Goal: Transaction & Acquisition: Download file/media

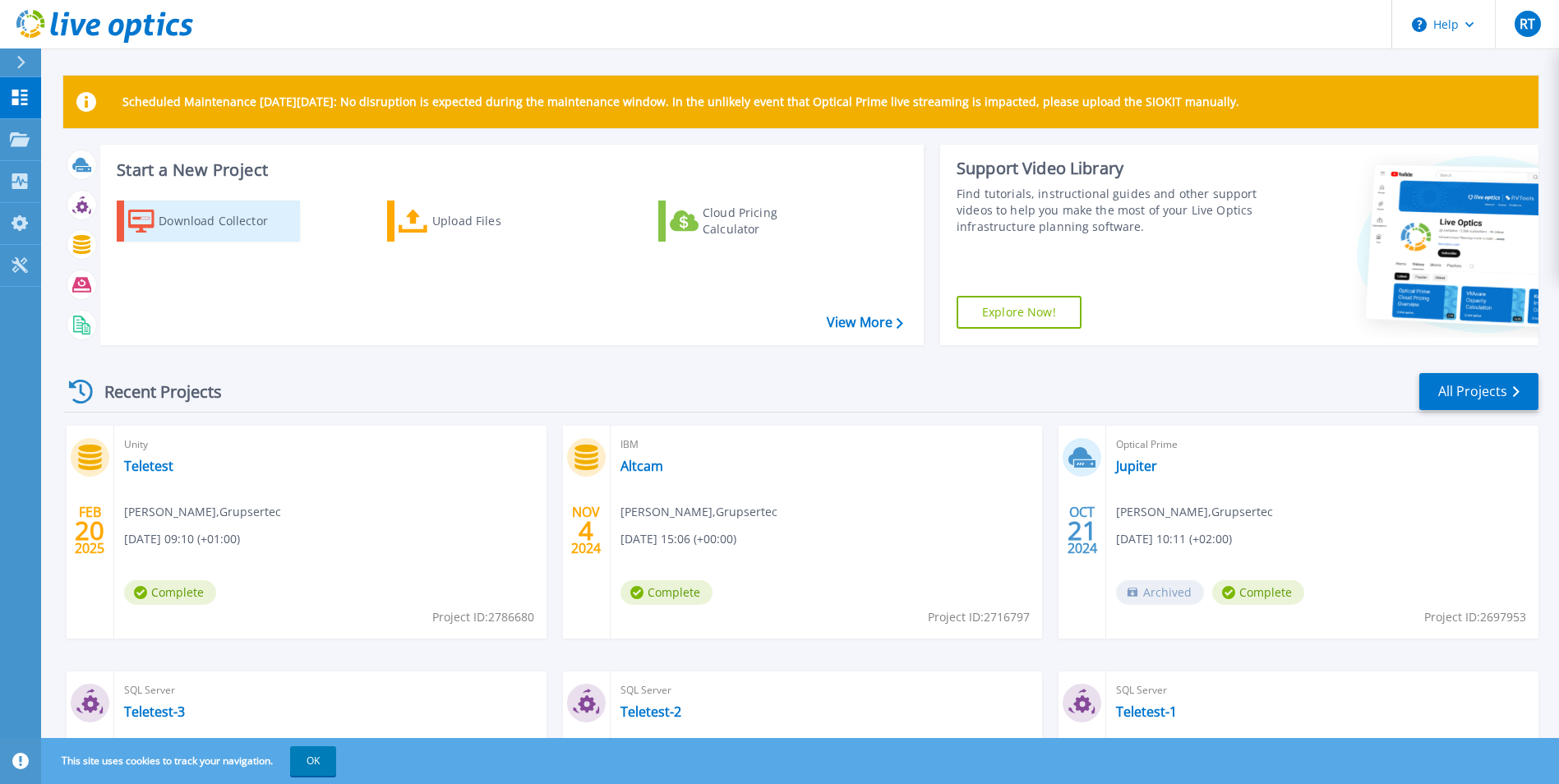
click at [252, 229] on div "Download Collector" at bounding box center [225, 221] width 132 height 33
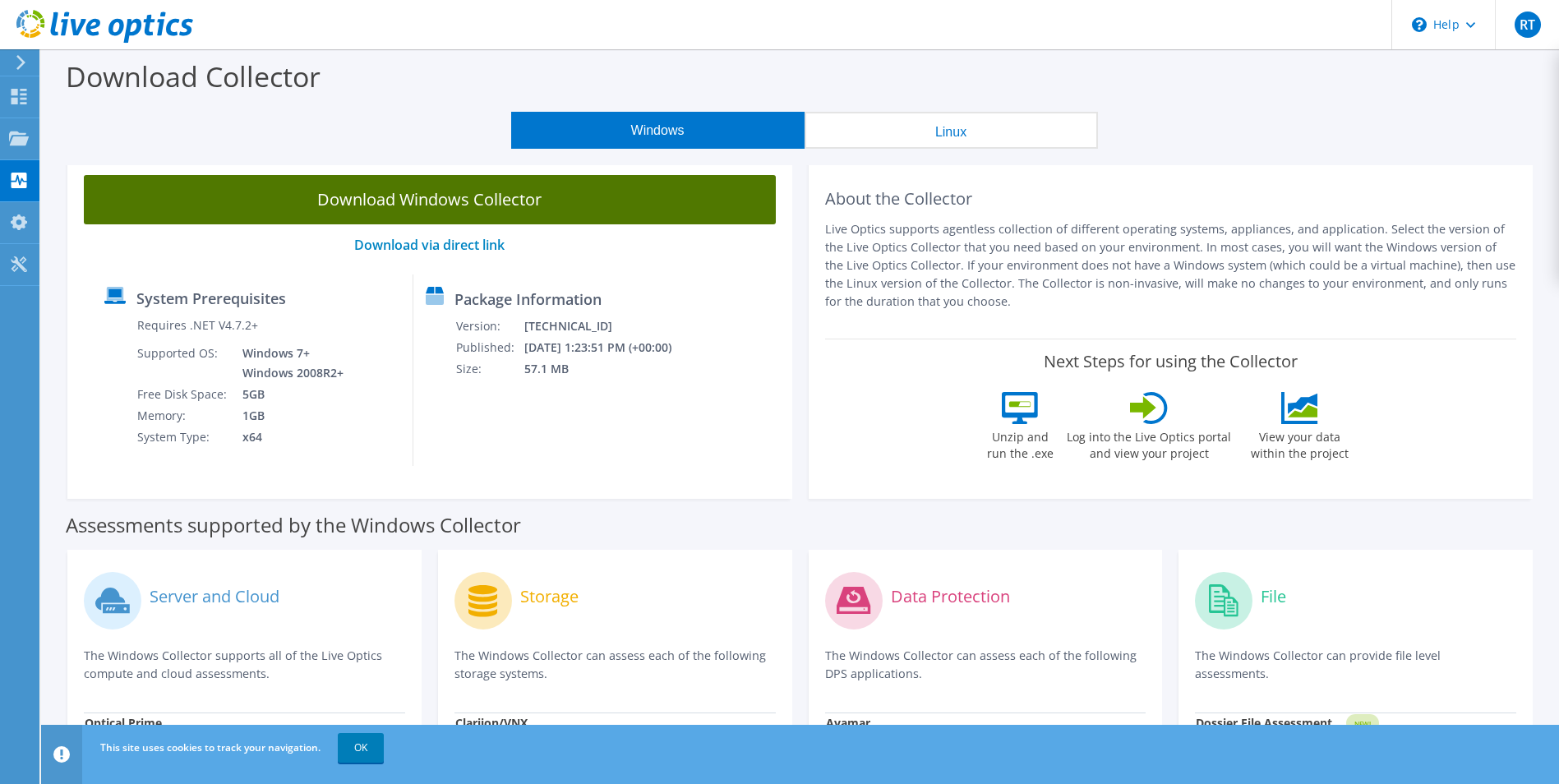
click at [544, 202] on link "Download Windows Collector" at bounding box center [430, 199] width 692 height 49
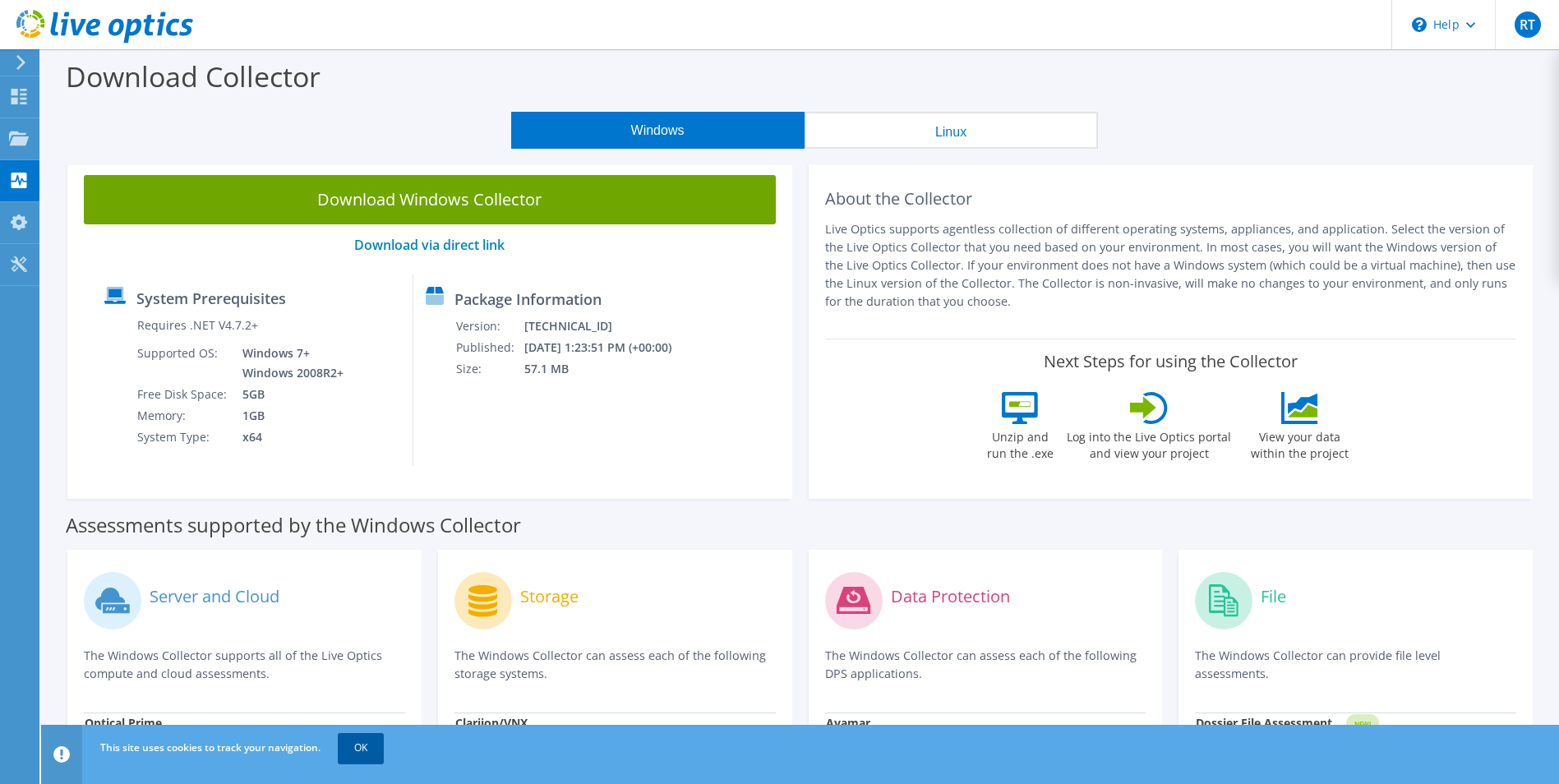
click at [367, 757] on link "OK" at bounding box center [360, 747] width 46 height 29
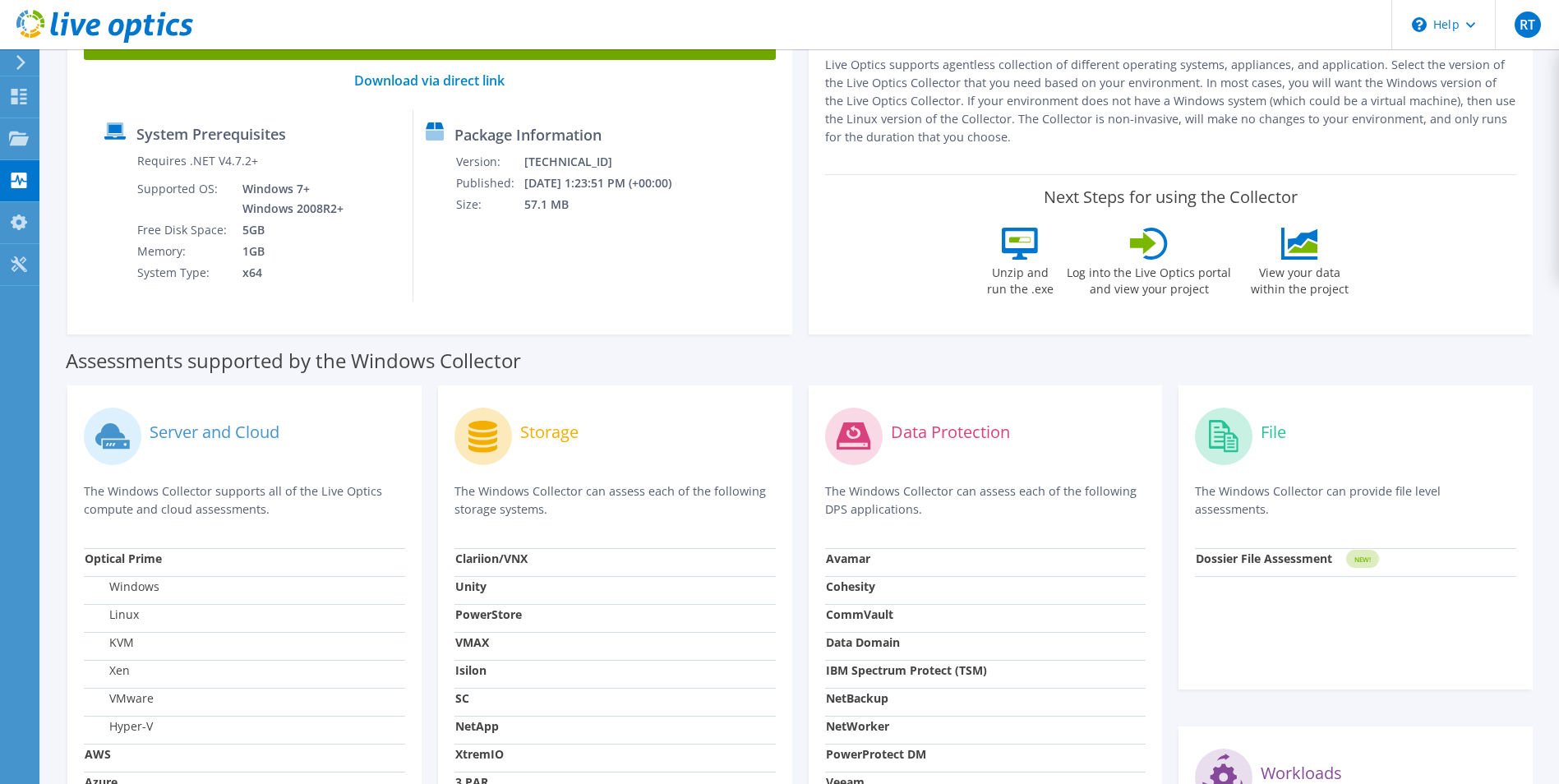
scroll to position [246, 0]
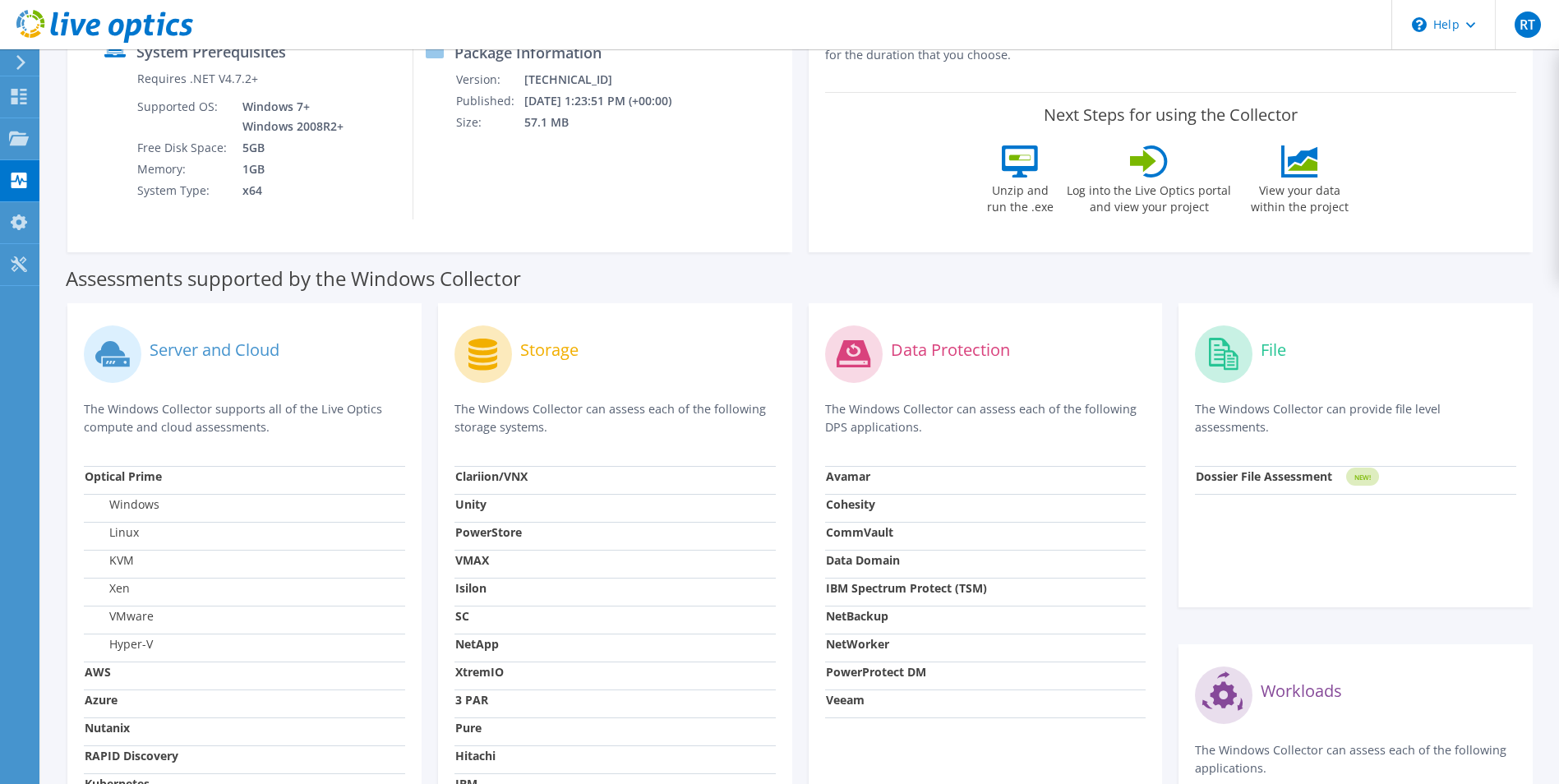
click at [512, 349] on div "Storage" at bounding box center [615, 353] width 322 height 69
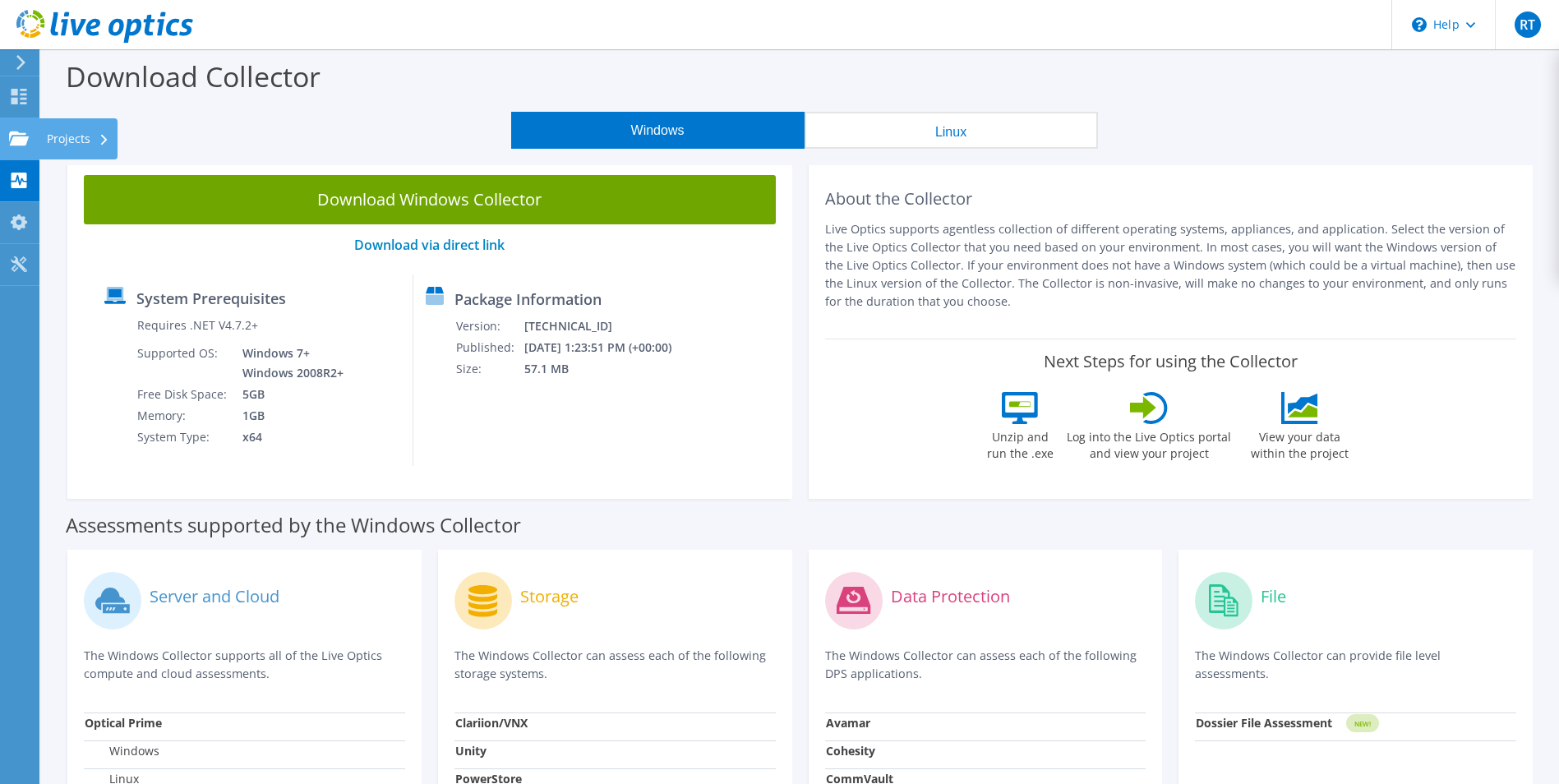
click at [21, 131] on icon at bounding box center [19, 138] width 20 height 16
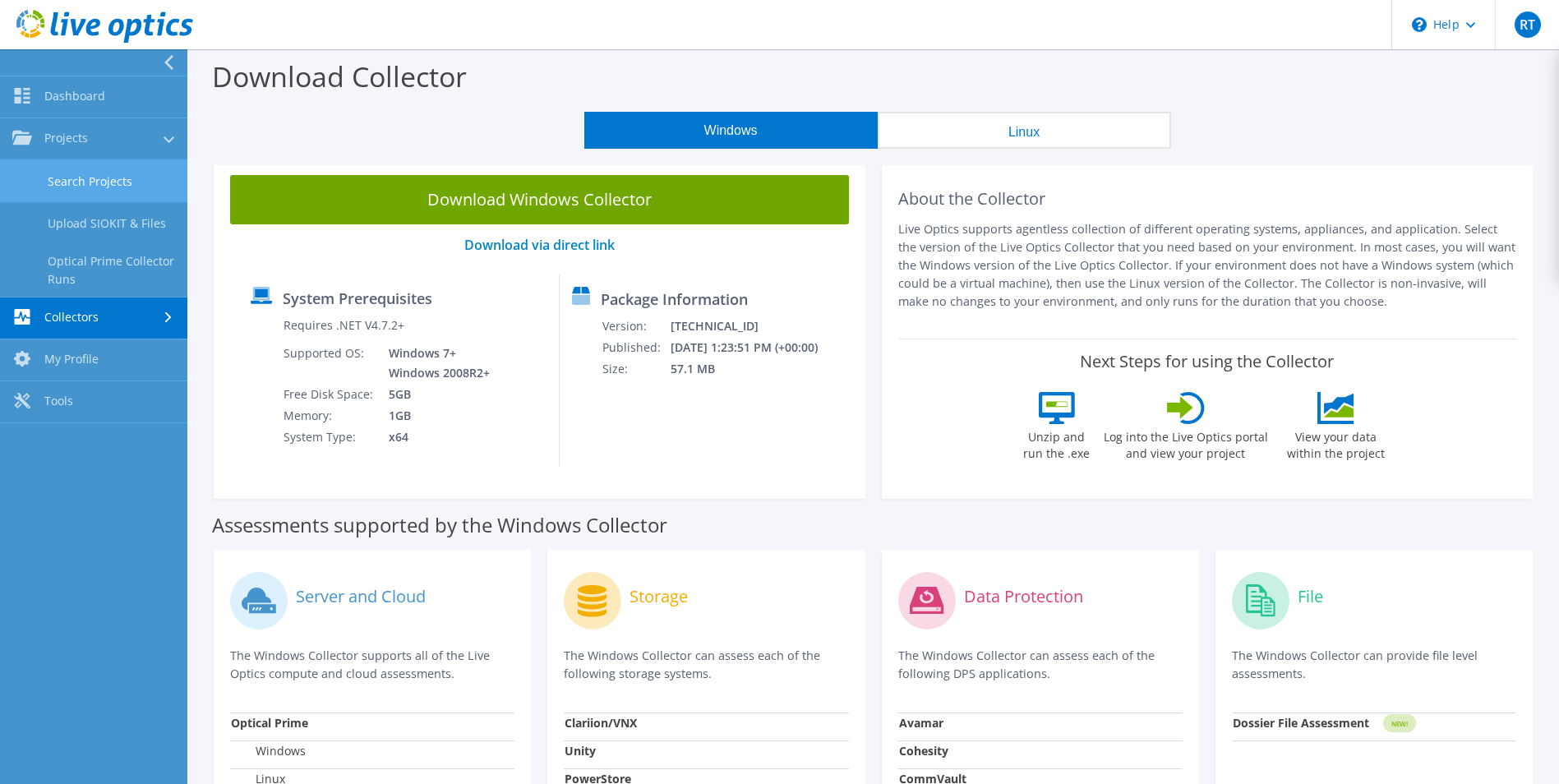
click at [112, 177] on link "Search Projects" at bounding box center [93, 180] width 187 height 42
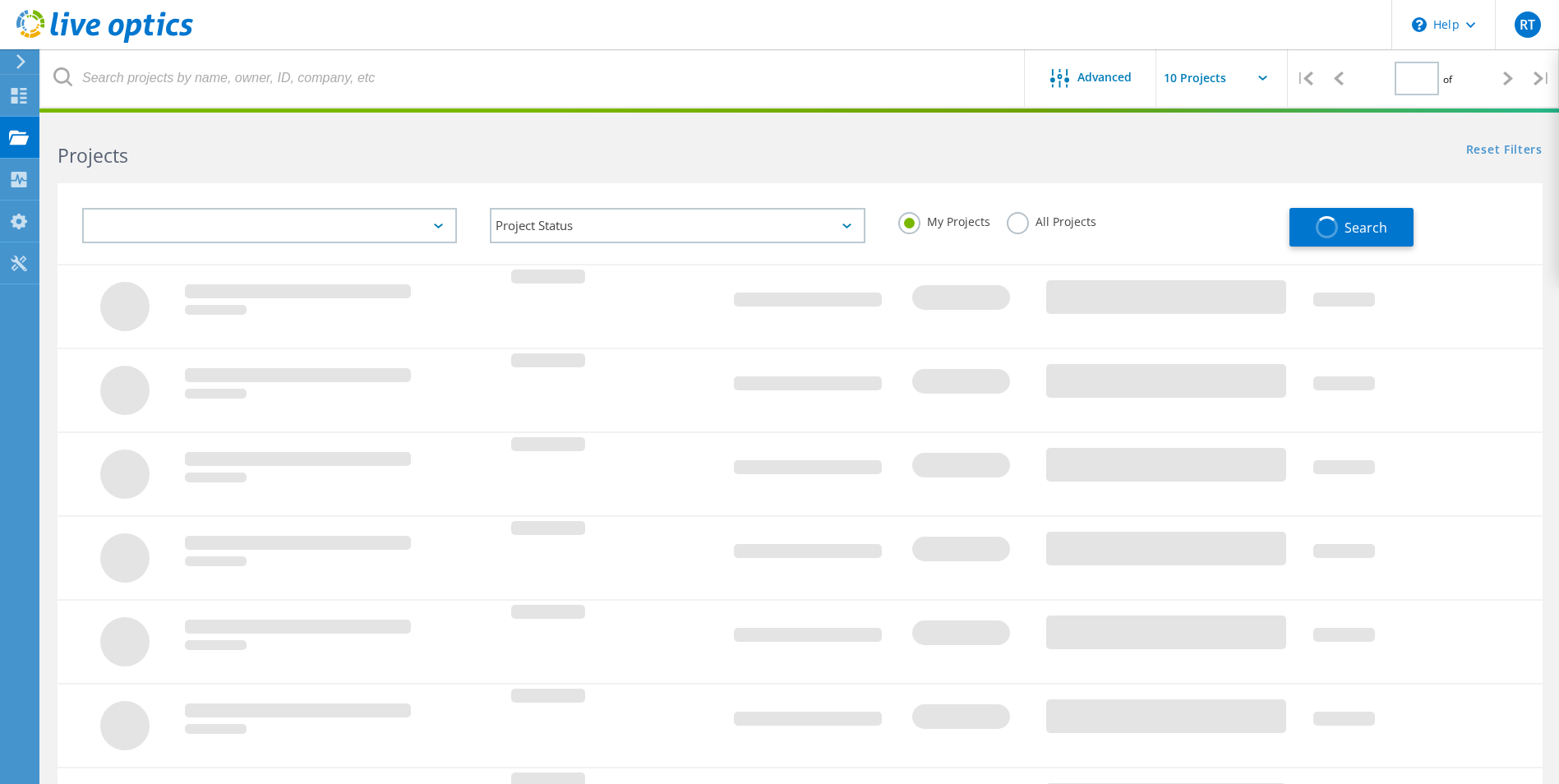
type input "1"
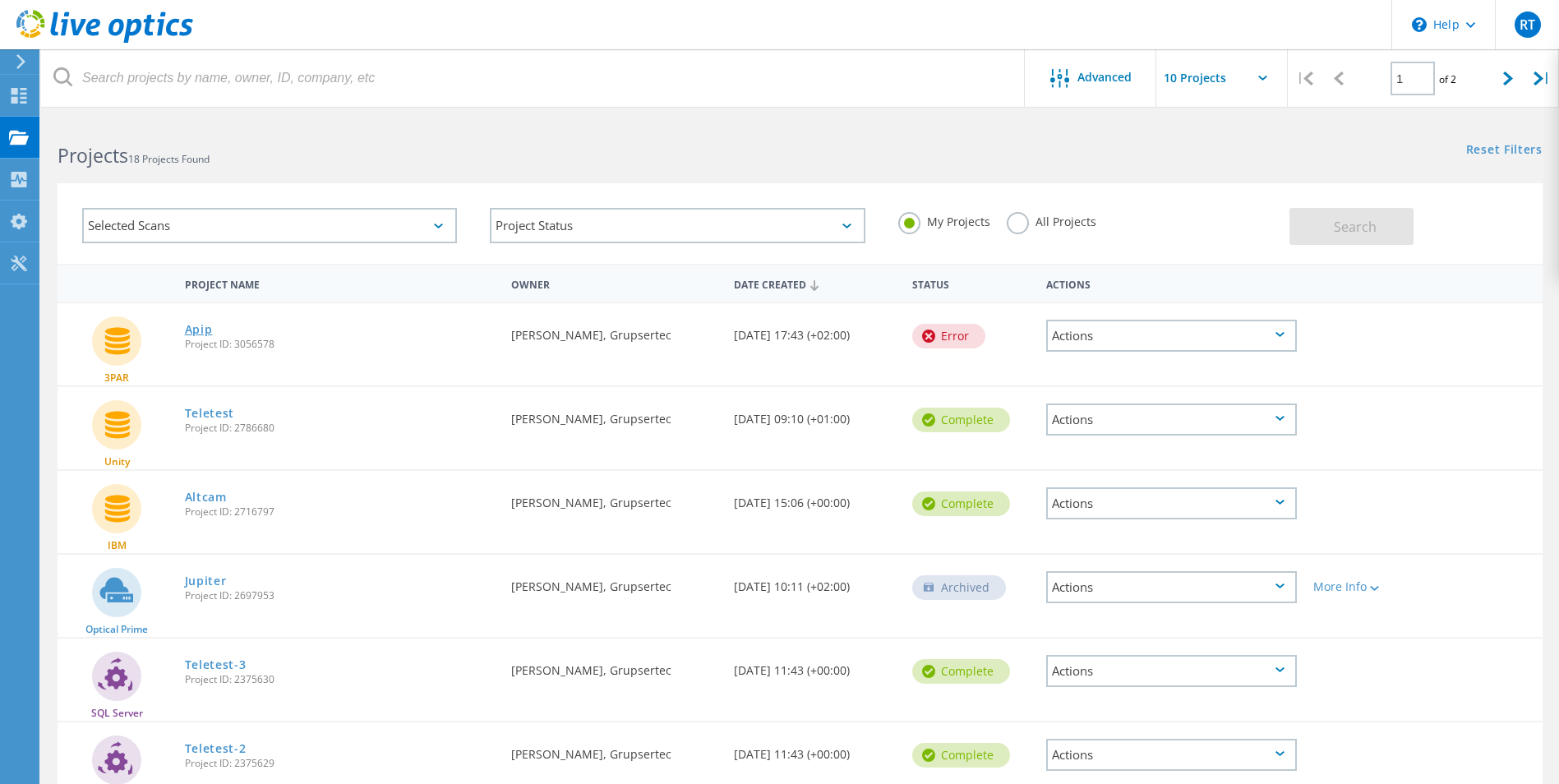
click at [193, 329] on link "Apip" at bounding box center [199, 329] width 28 height 11
